Goal: Task Accomplishment & Management: Manage account settings

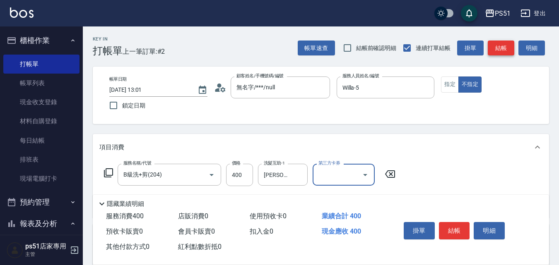
click at [504, 50] on button "結帳" at bounding box center [501, 48] width 27 height 15
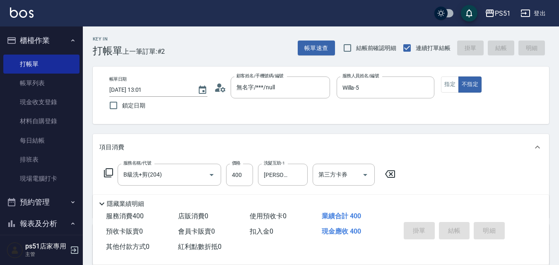
type input "[DATE] 13:56"
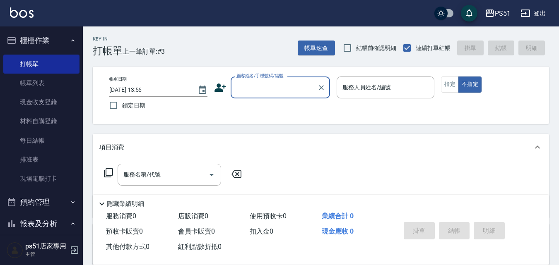
click at [255, 93] on input "顧客姓名/手機號碼/編號" at bounding box center [274, 87] width 80 height 14
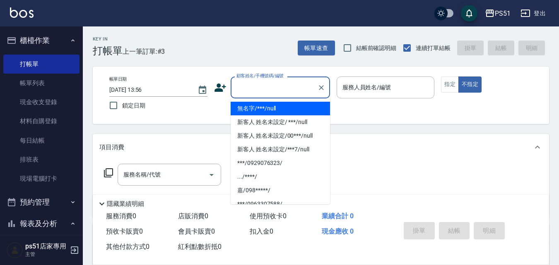
click at [272, 107] on li "無名字/***/null" at bounding box center [280, 109] width 99 height 14
type input "無名字/***/null"
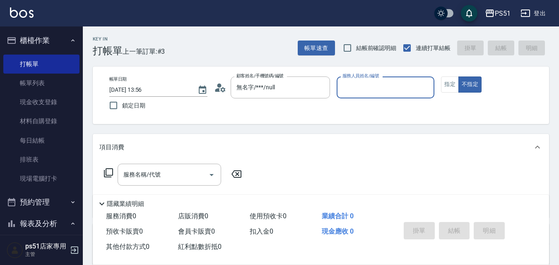
click at [380, 85] on input "服務人員姓名/編號" at bounding box center [385, 87] width 91 height 14
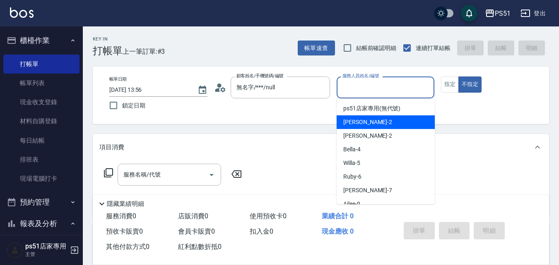
click at [393, 119] on div "[PERSON_NAME] -2" at bounding box center [386, 123] width 98 height 14
type input "[PERSON_NAME]-2"
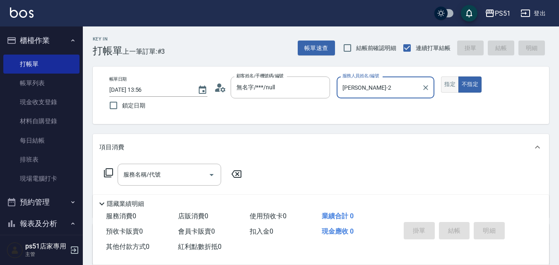
click at [456, 86] on button "指定" at bounding box center [450, 85] width 18 height 16
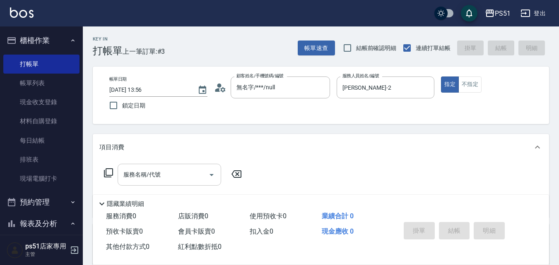
click at [169, 166] on div "服務名稱/代號" at bounding box center [170, 175] width 104 height 22
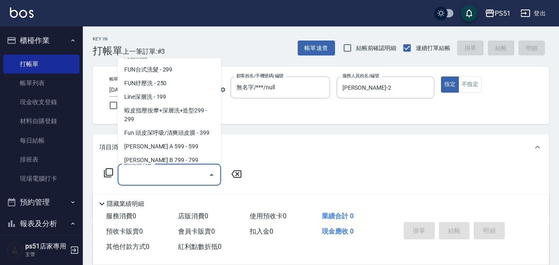
scroll to position [193, 0]
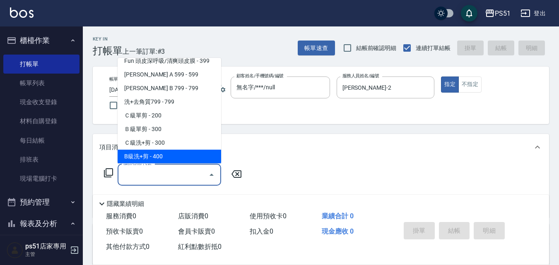
click at [179, 152] on span "B級洗+剪 - 400" at bounding box center [170, 157] width 104 height 14
type input "B級洗+剪(204)"
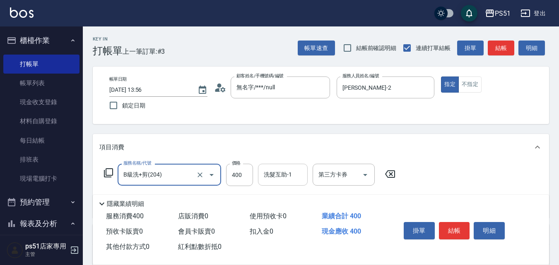
click at [274, 179] on input "洗髮互助-1" at bounding box center [283, 175] width 42 height 14
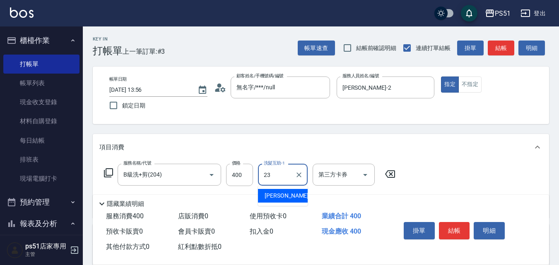
click at [292, 191] on div "[PERSON_NAME] -23" at bounding box center [283, 196] width 50 height 14
type input "[PERSON_NAME]-23"
click at [448, 222] on button "結帳" at bounding box center [454, 230] width 31 height 17
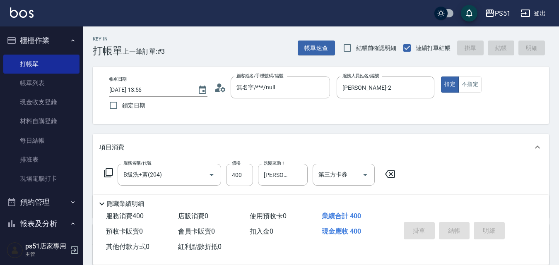
type input "[DATE] 14:00"
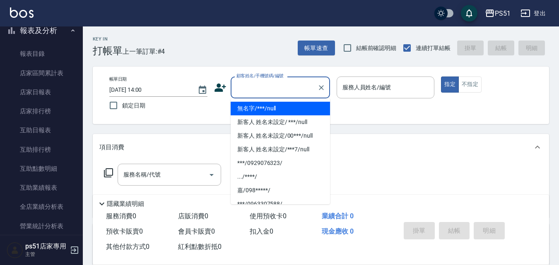
click at [280, 84] on input "顧客姓名/手機號碼/編號" at bounding box center [274, 87] width 80 height 14
click at [281, 105] on li "無名字/***/null" at bounding box center [280, 109] width 99 height 14
type input "無名字/***/null"
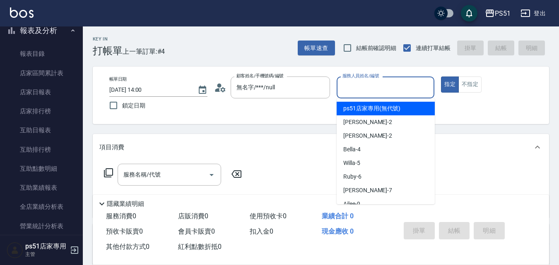
click at [368, 94] on input "服務人員姓名/編號" at bounding box center [385, 87] width 91 height 14
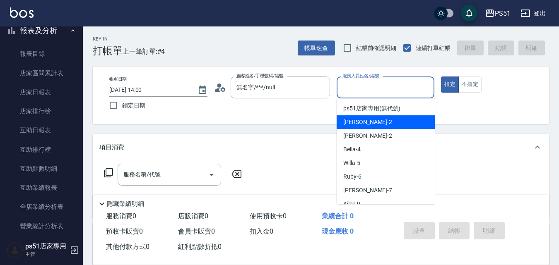
click at [379, 118] on div "[PERSON_NAME] -2" at bounding box center [386, 123] width 98 height 14
type input "[PERSON_NAME]-2"
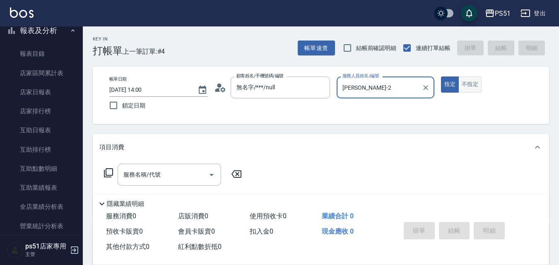
click at [472, 84] on button "不指定" at bounding box center [469, 85] width 23 height 16
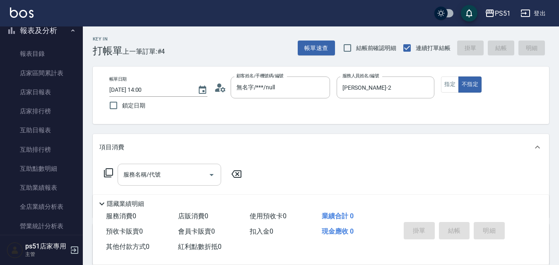
click at [144, 178] on input "服務名稱/代號" at bounding box center [163, 175] width 84 height 14
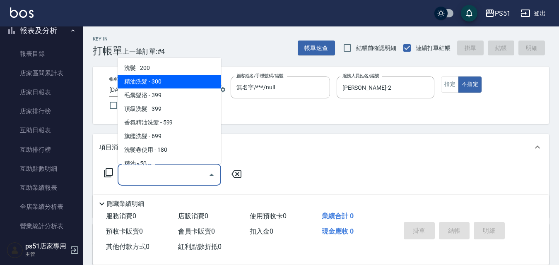
click at [170, 84] on span "精油洗髮 - 300" at bounding box center [170, 82] width 104 height 14
type input "精油洗髮(102)"
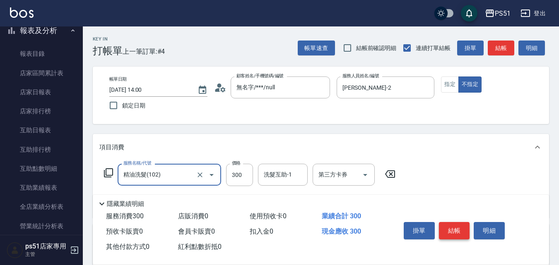
click at [454, 227] on button "結帳" at bounding box center [454, 230] width 31 height 17
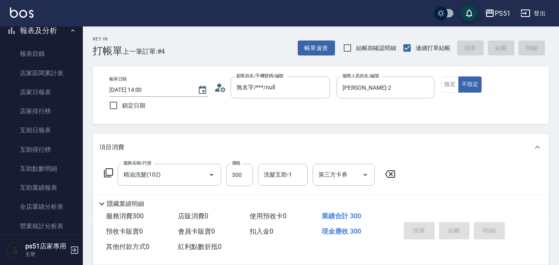
type input "[DATE] 14:01"
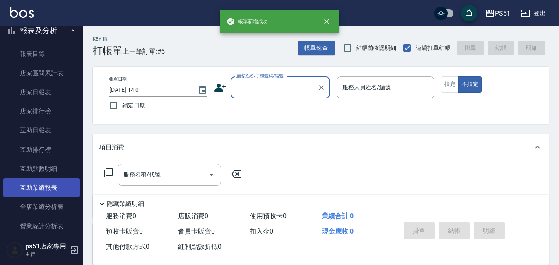
scroll to position [290, 0]
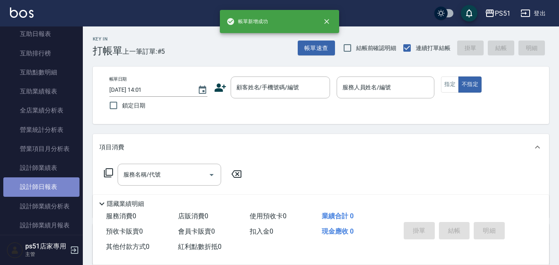
click at [55, 185] on link "設計師日報表" at bounding box center [41, 187] width 76 height 19
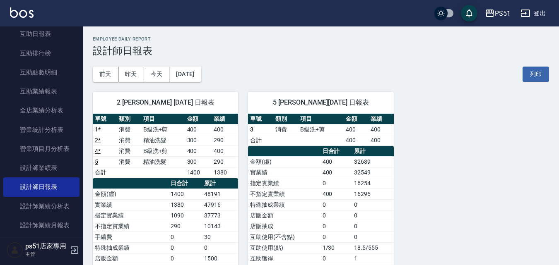
click at [251, 81] on div "[DATE] [DATE] [DATE] [DATE] 列印" at bounding box center [321, 74] width 456 height 35
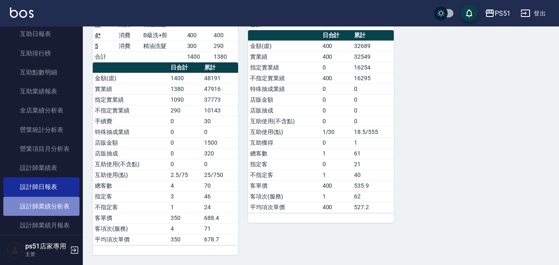
click at [68, 203] on link "設計師業績分析表" at bounding box center [41, 206] width 76 height 19
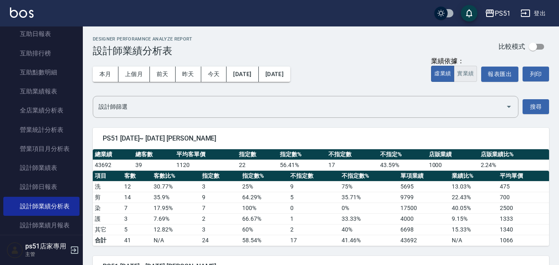
click at [457, 80] on button "實業績" at bounding box center [465, 74] width 23 height 16
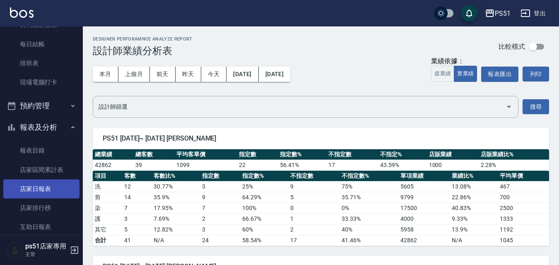
scroll to position [290, 0]
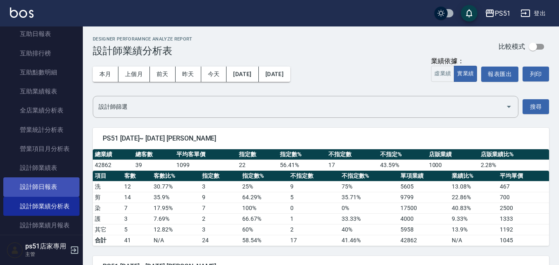
click at [60, 193] on link "設計師日報表" at bounding box center [41, 187] width 76 height 19
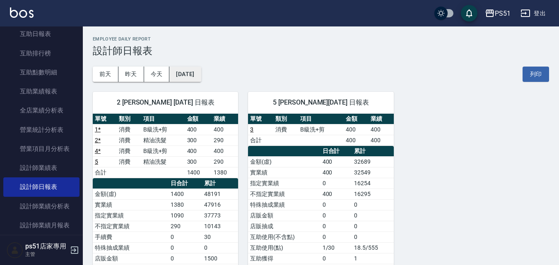
click at [193, 77] on button "[DATE]" at bounding box center [184, 74] width 31 height 15
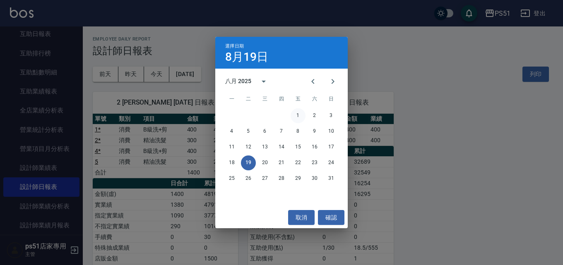
click at [298, 113] on button "1" at bounding box center [298, 116] width 15 height 15
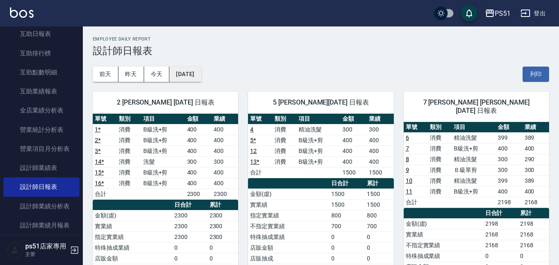
click at [194, 74] on button "[DATE]" at bounding box center [184, 74] width 31 height 15
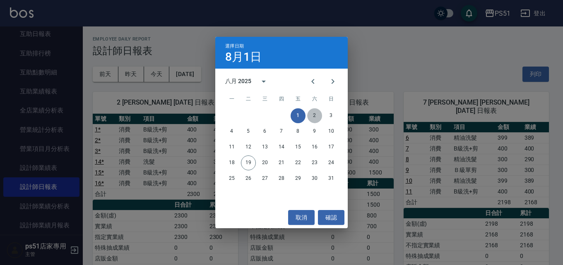
click at [319, 117] on button "2" at bounding box center [314, 116] width 15 height 15
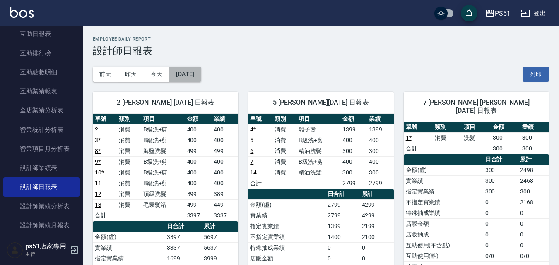
click at [194, 76] on button "[DATE]" at bounding box center [184, 74] width 31 height 15
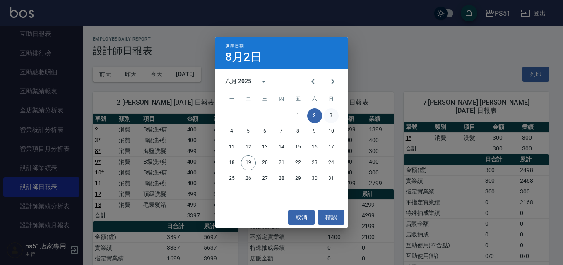
click at [328, 117] on button "3" at bounding box center [331, 116] width 15 height 15
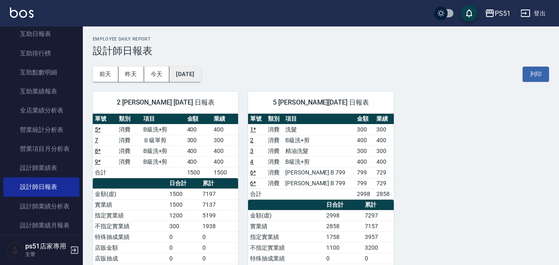
click at [201, 77] on button "[DATE]" at bounding box center [184, 74] width 31 height 15
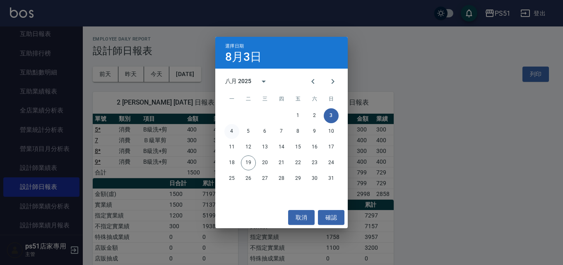
click at [228, 132] on button "4" at bounding box center [231, 131] width 15 height 15
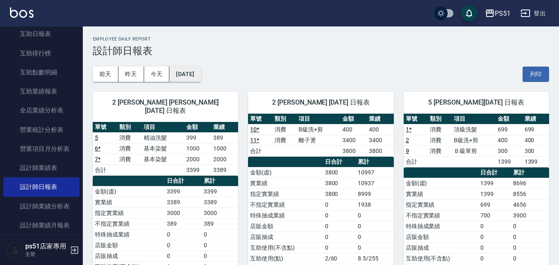
click at [185, 80] on button "[DATE]" at bounding box center [184, 74] width 31 height 15
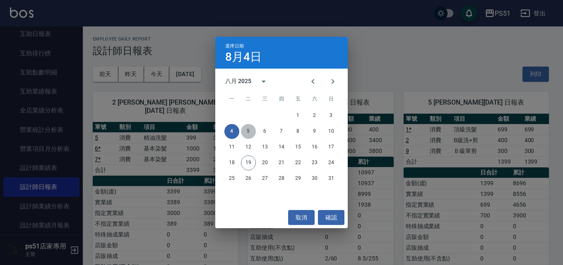
click at [249, 132] on button "5" at bounding box center [248, 131] width 15 height 15
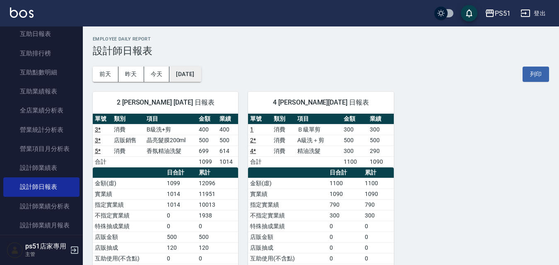
click at [201, 77] on button "[DATE]" at bounding box center [184, 74] width 31 height 15
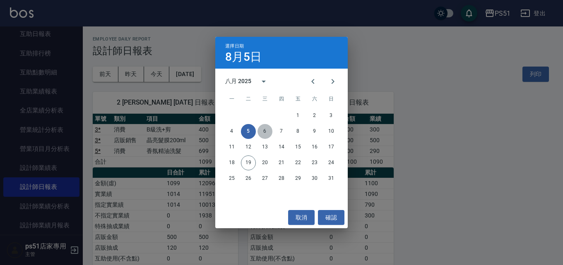
click at [262, 131] on button "6" at bounding box center [265, 131] width 15 height 15
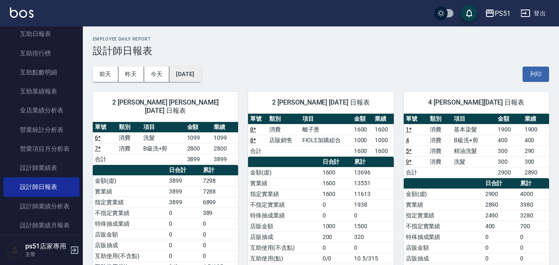
click at [198, 72] on button "[DATE]" at bounding box center [184, 74] width 31 height 15
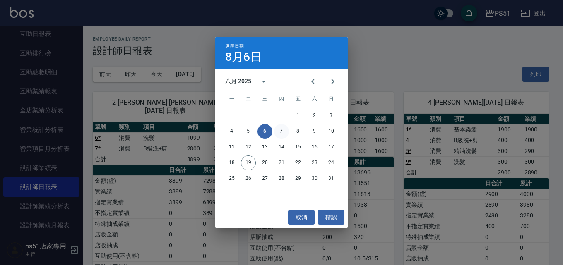
click at [280, 131] on button "7" at bounding box center [281, 131] width 15 height 15
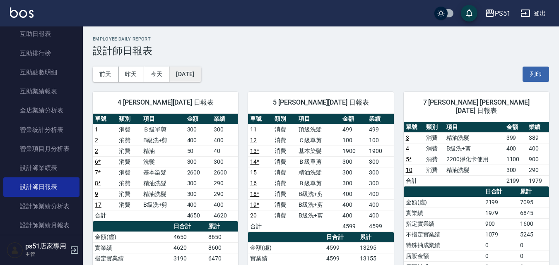
click at [200, 80] on button "[DATE]" at bounding box center [184, 74] width 31 height 15
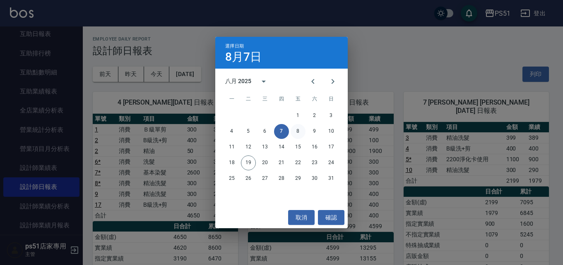
click at [297, 131] on button "8" at bounding box center [298, 131] width 15 height 15
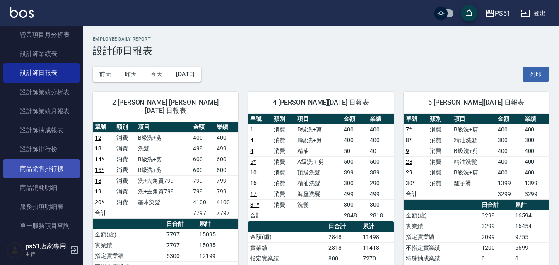
scroll to position [386, 0]
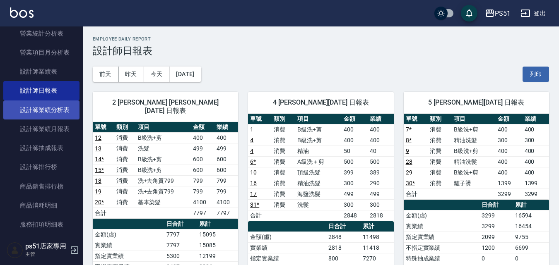
click at [58, 114] on link "設計師業績分析表" at bounding box center [41, 110] width 76 height 19
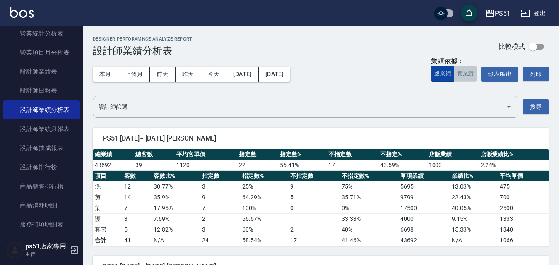
click at [456, 74] on button "實業績" at bounding box center [465, 74] width 23 height 16
click at [290, 74] on button "[DATE]" at bounding box center [274, 74] width 31 height 15
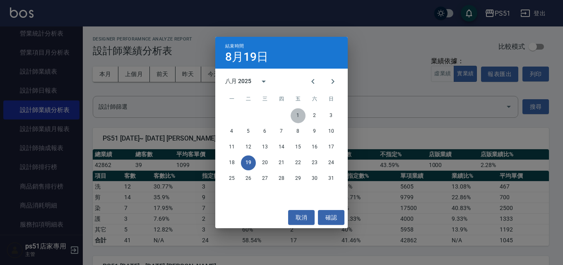
click at [295, 114] on button "1" at bounding box center [298, 116] width 15 height 15
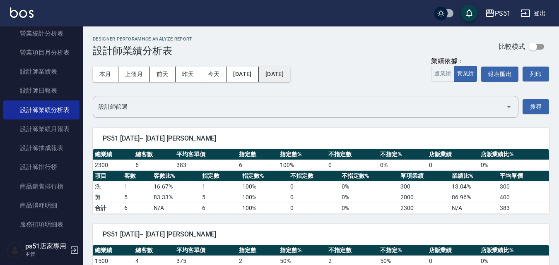
click at [290, 72] on button "[DATE]" at bounding box center [274, 74] width 31 height 15
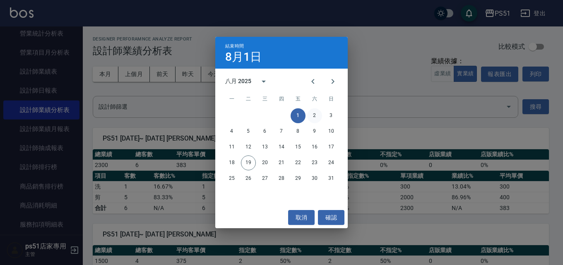
click at [316, 113] on button "2" at bounding box center [314, 116] width 15 height 15
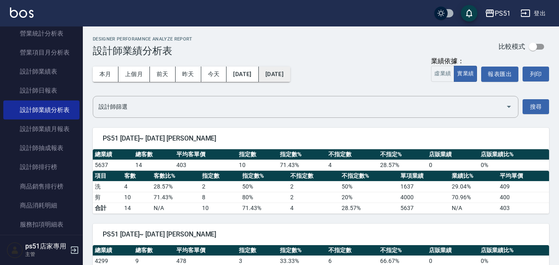
click at [290, 79] on button "[DATE]" at bounding box center [274, 74] width 31 height 15
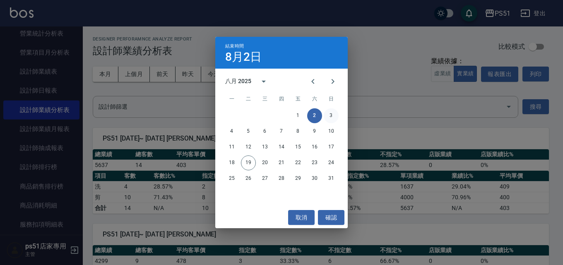
click at [333, 113] on button "3" at bounding box center [331, 116] width 15 height 15
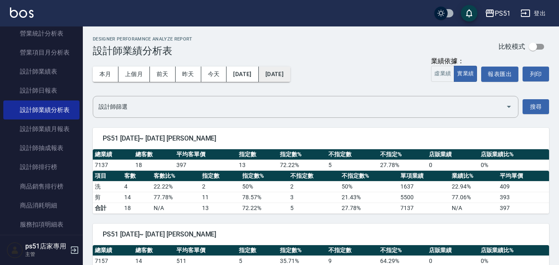
click at [290, 68] on button "[DATE]" at bounding box center [274, 74] width 31 height 15
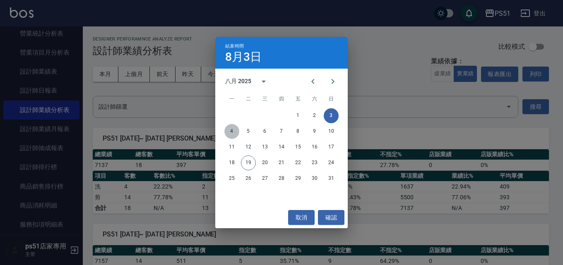
click at [235, 132] on button "4" at bounding box center [231, 131] width 15 height 15
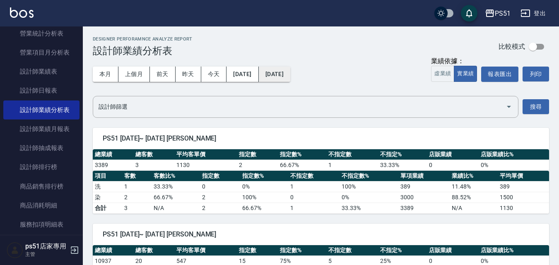
click at [290, 79] on button "[DATE]" at bounding box center [274, 74] width 31 height 15
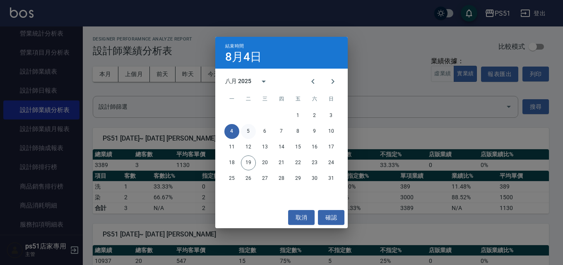
click at [250, 132] on button "5" at bounding box center [248, 131] width 15 height 15
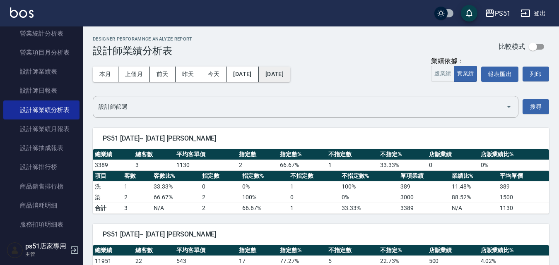
click at [289, 79] on button "[DATE]" at bounding box center [274, 74] width 31 height 15
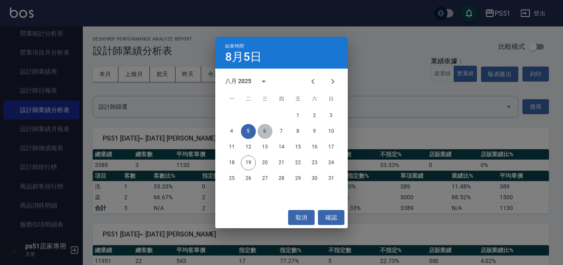
click at [262, 130] on button "6" at bounding box center [265, 131] width 15 height 15
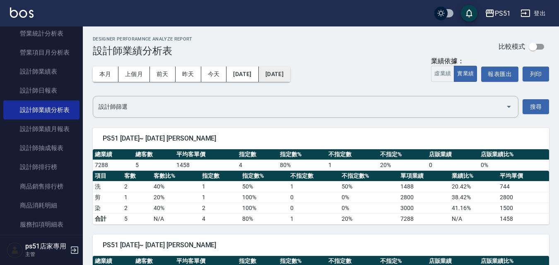
click at [287, 82] on button "[DATE]" at bounding box center [274, 74] width 31 height 15
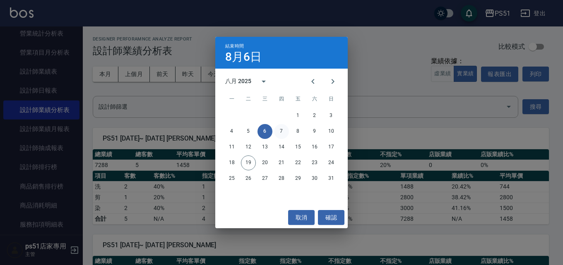
click at [284, 135] on button "7" at bounding box center [281, 131] width 15 height 15
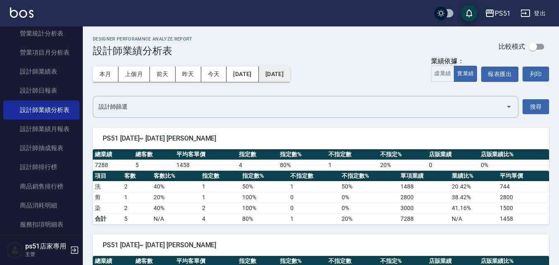
click at [290, 77] on button "[DATE]" at bounding box center [274, 74] width 31 height 15
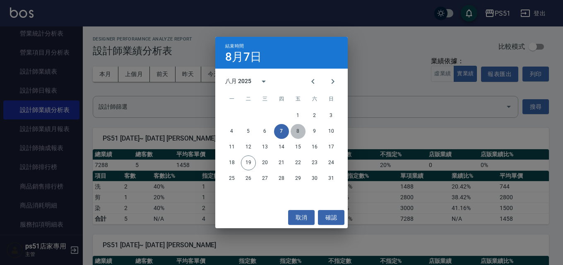
click at [300, 129] on button "8" at bounding box center [298, 131] width 15 height 15
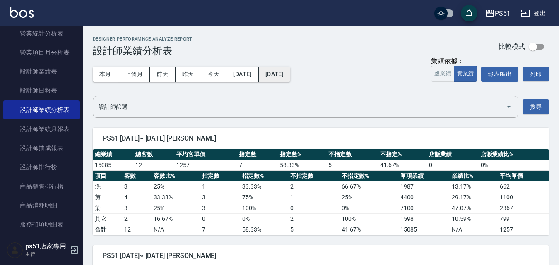
click at [290, 74] on button "[DATE]" at bounding box center [274, 74] width 31 height 15
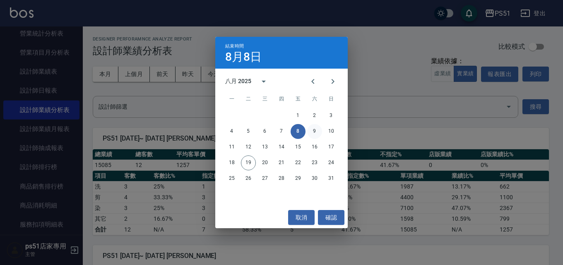
click at [314, 130] on button "9" at bounding box center [314, 131] width 15 height 15
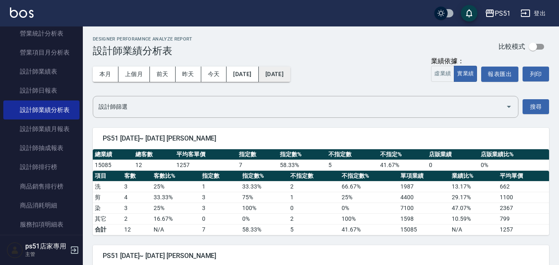
click at [290, 78] on button "[DATE]" at bounding box center [274, 74] width 31 height 15
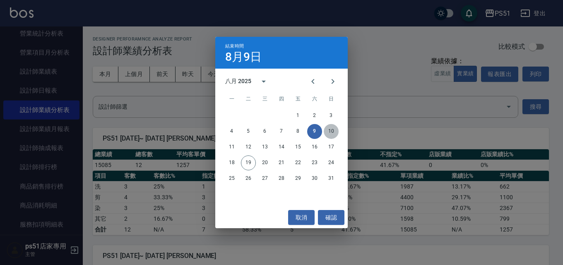
click at [332, 131] on button "10" at bounding box center [331, 131] width 15 height 15
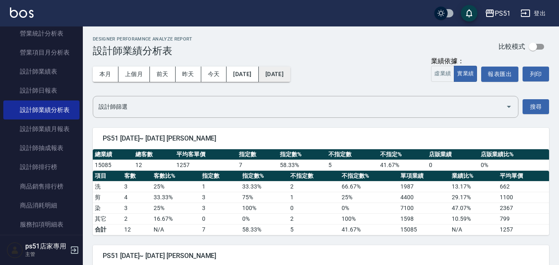
click at [283, 77] on button "[DATE]" at bounding box center [274, 74] width 31 height 15
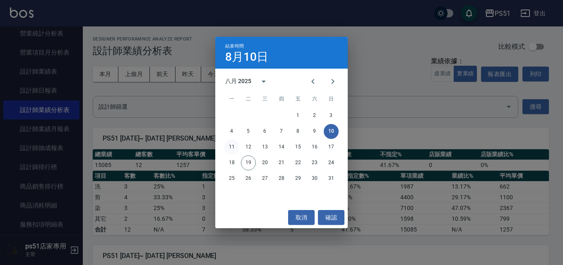
click at [230, 148] on button "11" at bounding box center [231, 147] width 15 height 15
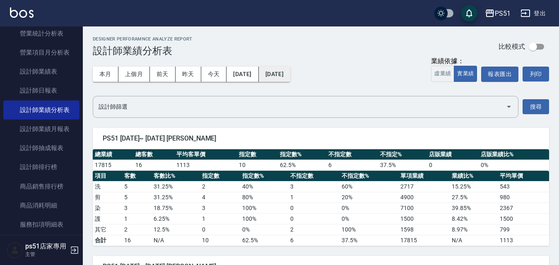
click at [290, 72] on button "[DATE]" at bounding box center [274, 74] width 31 height 15
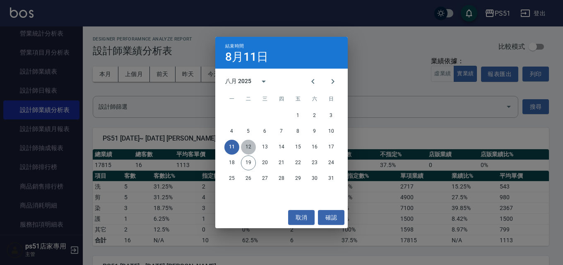
click at [251, 145] on button "12" at bounding box center [248, 147] width 15 height 15
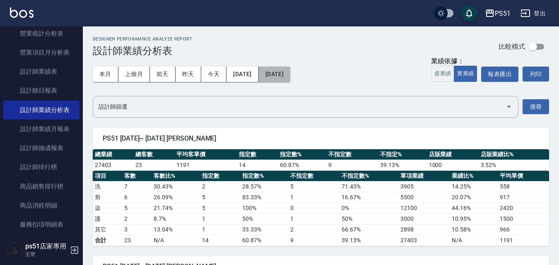
click at [290, 70] on button "[DATE]" at bounding box center [274, 74] width 31 height 15
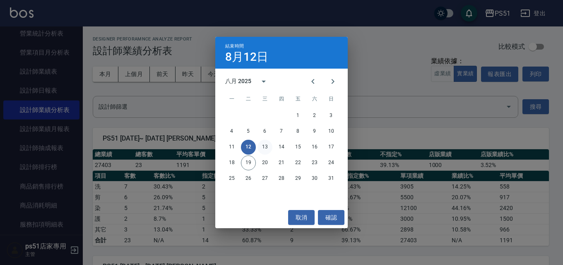
click at [266, 144] on button "13" at bounding box center [265, 147] width 15 height 15
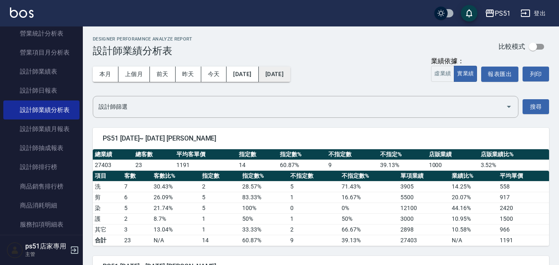
click at [290, 73] on button "[DATE]" at bounding box center [274, 74] width 31 height 15
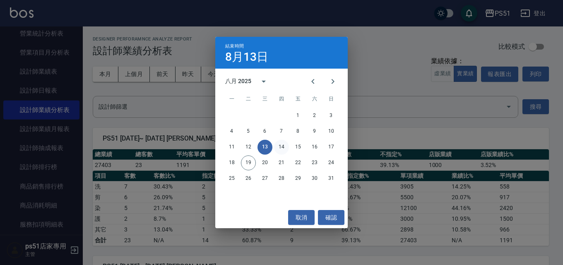
click at [287, 146] on button "14" at bounding box center [281, 147] width 15 height 15
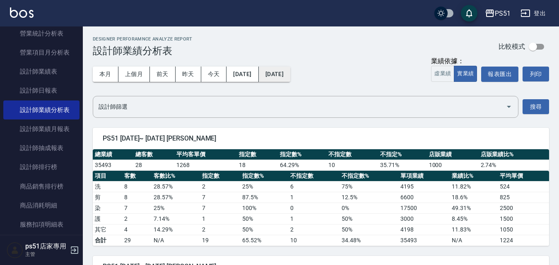
click at [290, 77] on button "[DATE]" at bounding box center [274, 74] width 31 height 15
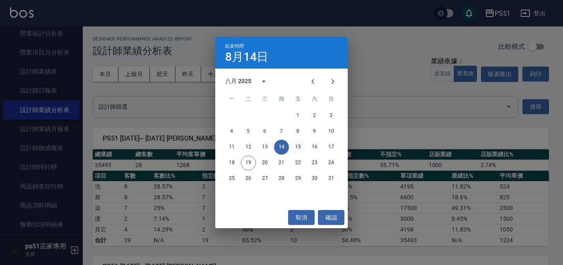
click at [299, 145] on button "15" at bounding box center [298, 147] width 15 height 15
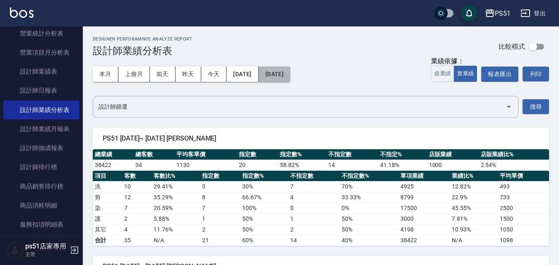
click at [290, 80] on button "[DATE]" at bounding box center [274, 74] width 31 height 15
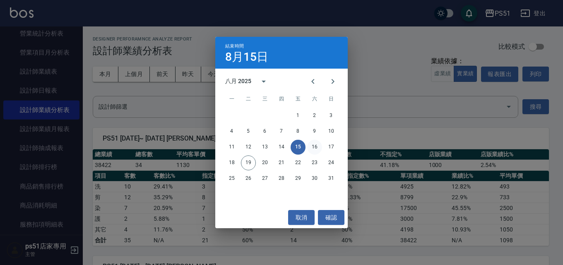
click at [316, 143] on button "16" at bounding box center [314, 147] width 15 height 15
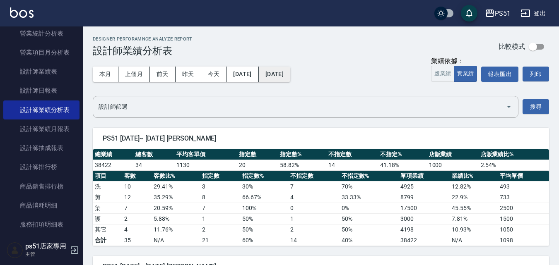
click at [290, 77] on button "[DATE]" at bounding box center [274, 74] width 31 height 15
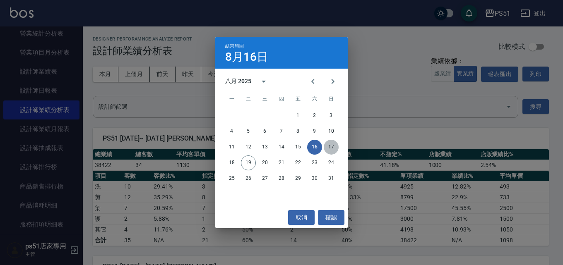
click at [327, 143] on button "17" at bounding box center [331, 147] width 15 height 15
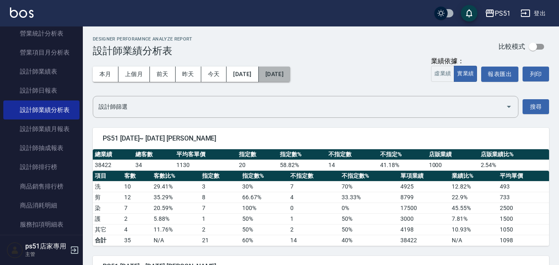
click at [289, 78] on button "[DATE]" at bounding box center [274, 74] width 31 height 15
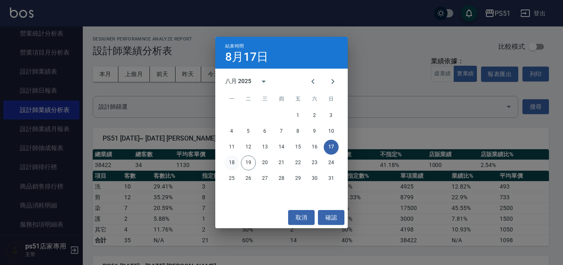
click at [234, 162] on button "18" at bounding box center [231, 163] width 15 height 15
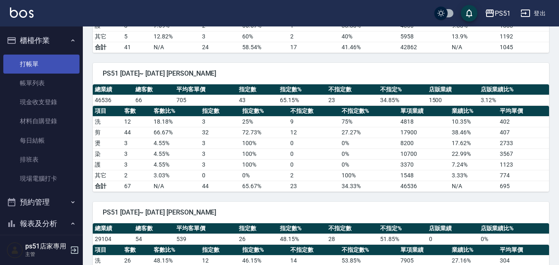
click at [33, 60] on link "打帳單" at bounding box center [41, 64] width 76 height 19
